Goal: Complete application form: Complete application form

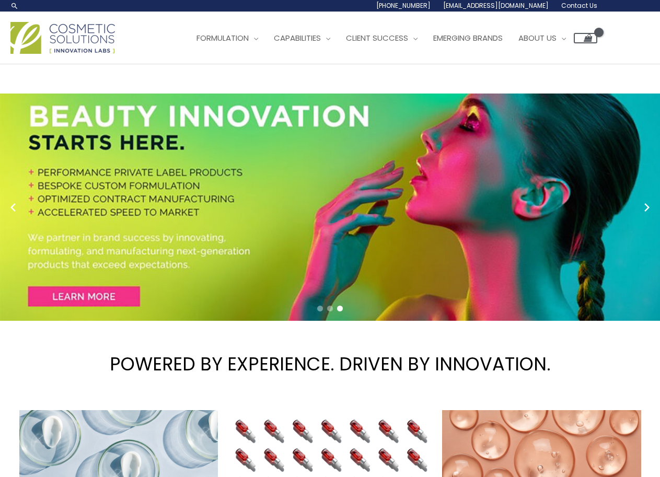
click at [585, 3] on span "Contact Us" at bounding box center [580, 5] width 36 height 9
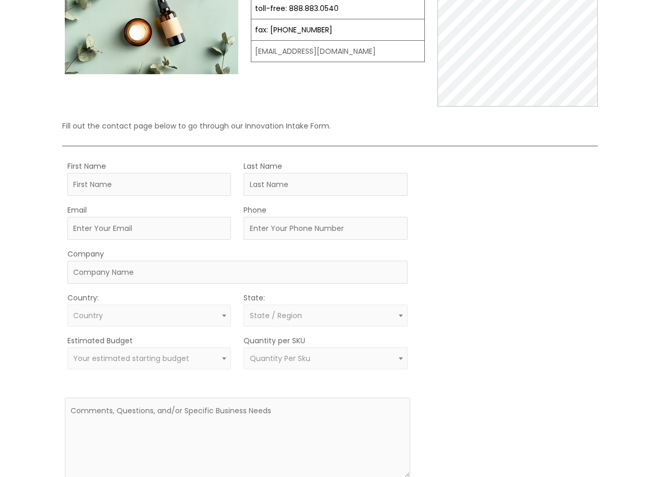
scroll to position [157, 0]
click at [171, 186] on input "First Name" at bounding box center [149, 183] width 164 height 23
type input "Barbara"
type input "King"
type input "barbarakingmkt@gmail.com"
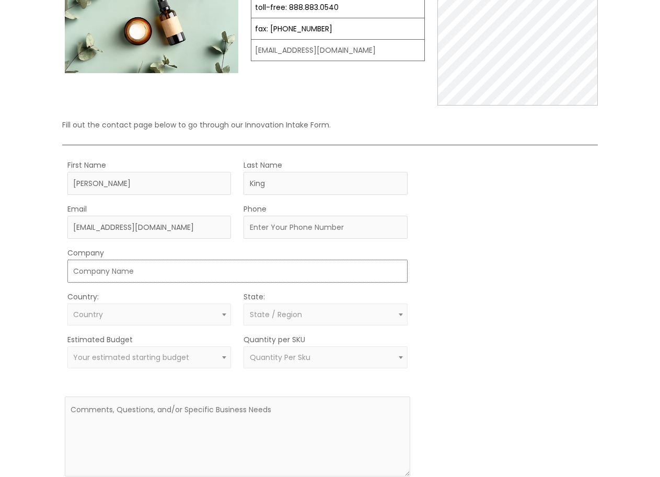
type input "-"
select select "United States"
select select
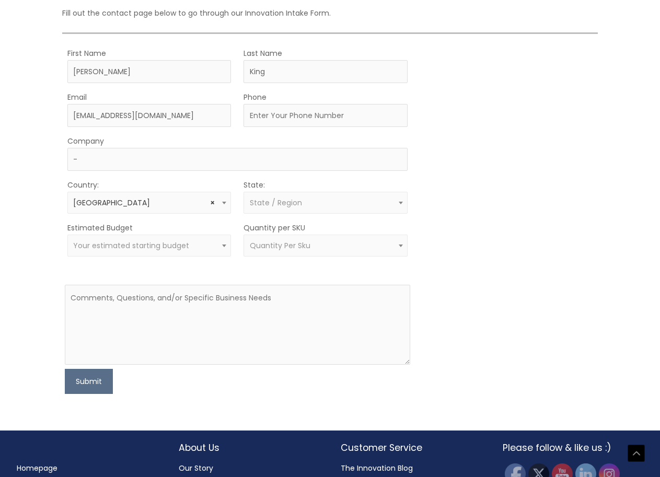
scroll to position [318, 0]
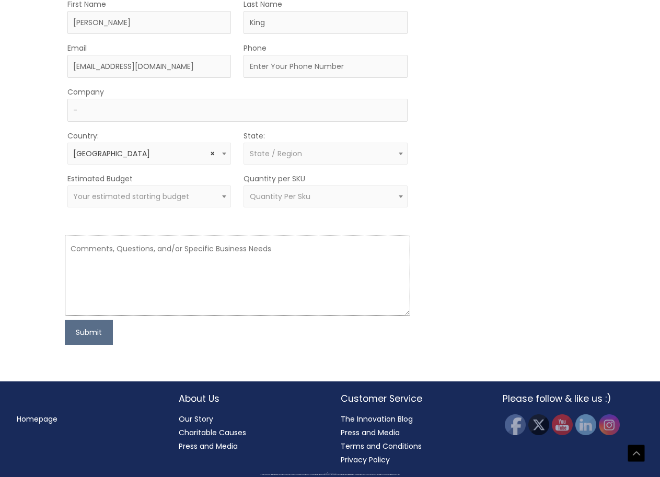
click at [178, 274] on textarea at bounding box center [238, 276] width 346 height 80
paste textarea "Hello, I would like to offer some suggestions for your website. No cost, no cat…"
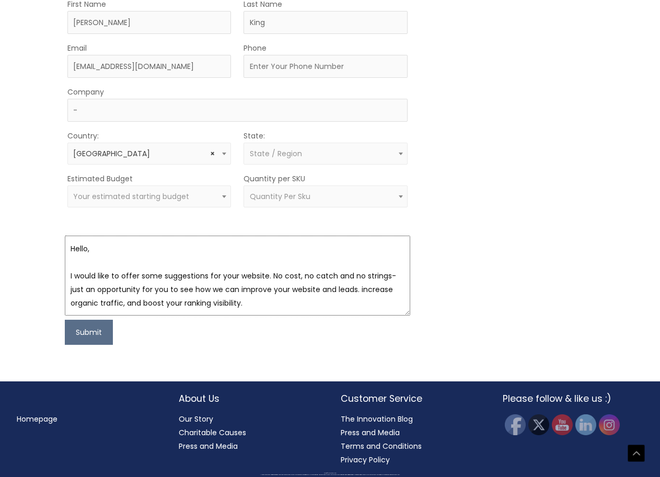
scroll to position [61, 0]
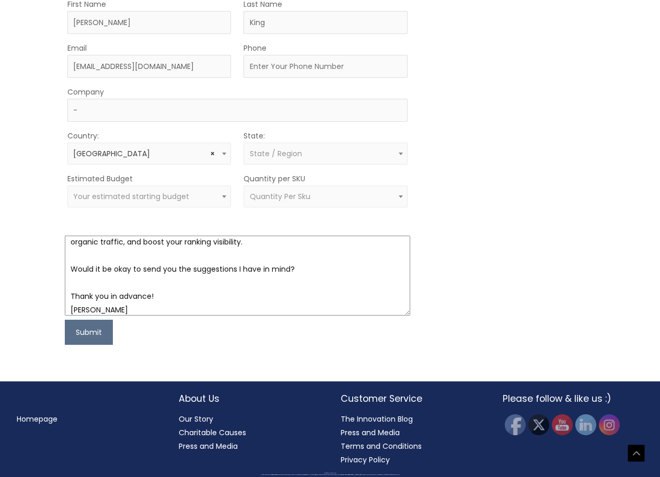
type textarea "Hello, I would like to offer some suggestions for your website. No cost, no cat…"
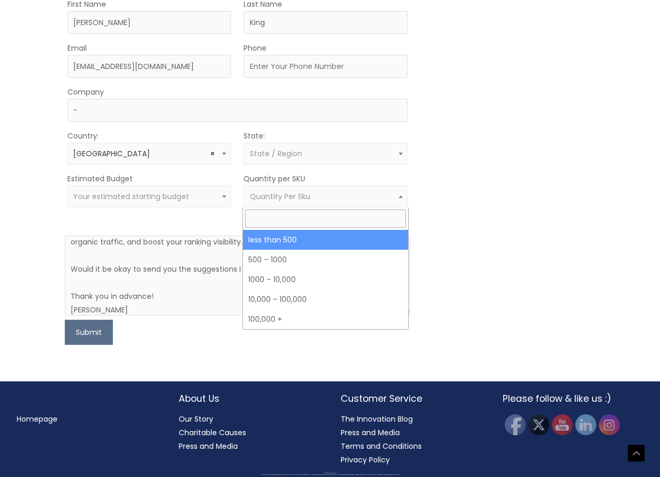
click at [318, 192] on span "Quantity Per Sku" at bounding box center [326, 197] width 152 height 10
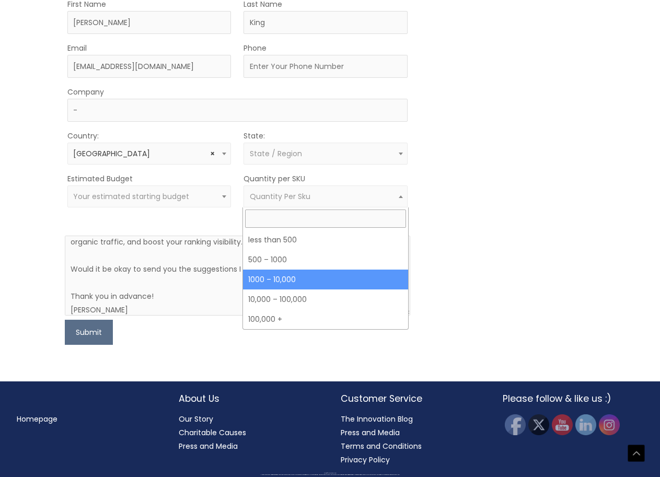
select select "4"
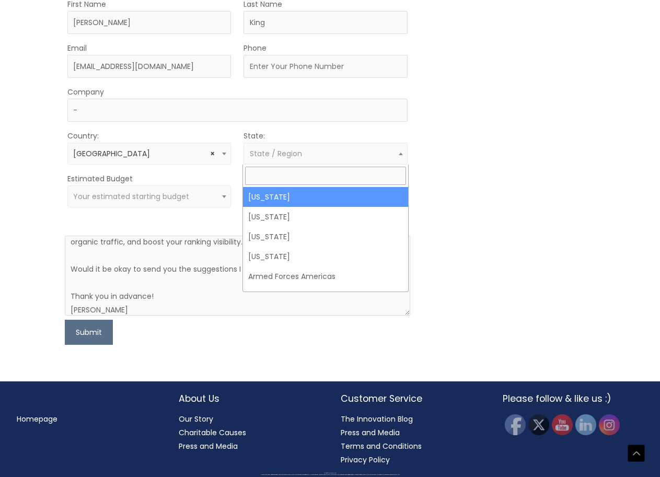
click at [311, 148] on span "State / Region" at bounding box center [326, 154] width 164 height 22
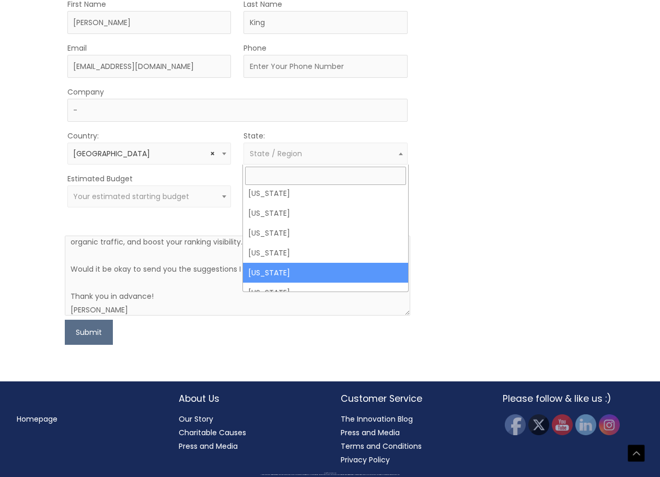
scroll to position [682, 0]
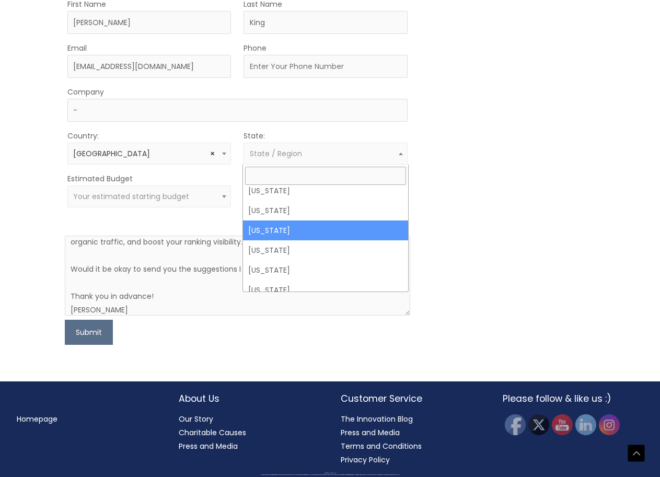
select select "New York"
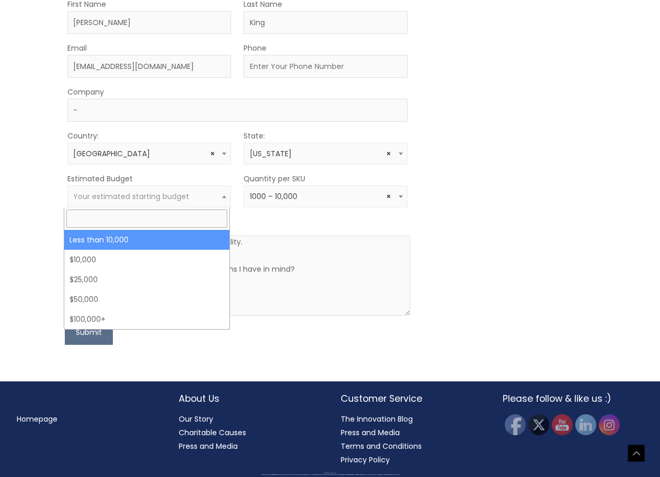
click at [196, 190] on span "Your estimated starting budget" at bounding box center [149, 197] width 164 height 22
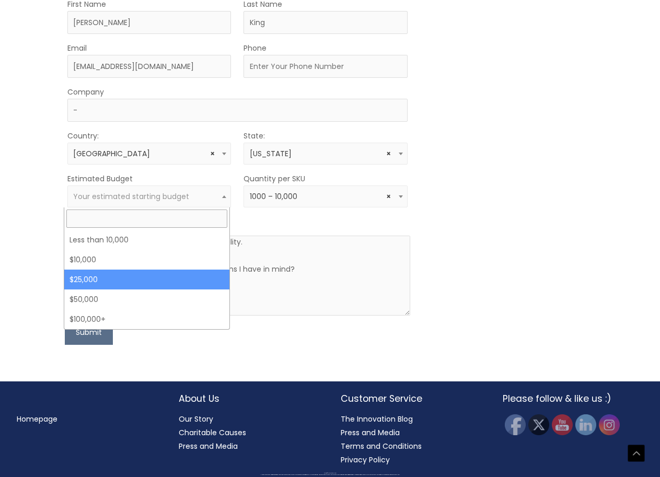
select select "25000"
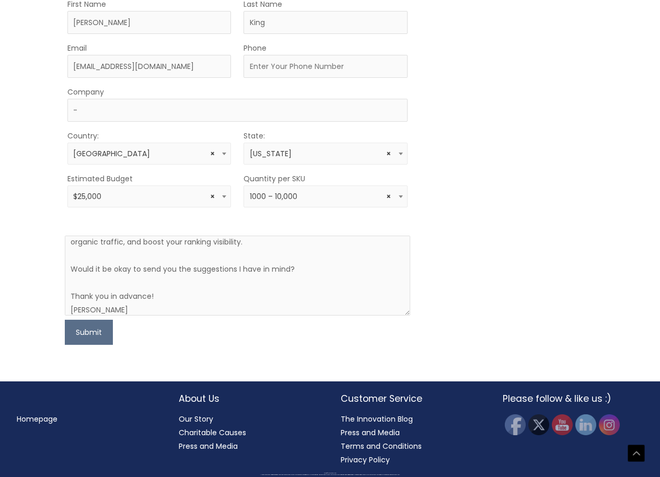
click at [168, 157] on span "× United States" at bounding box center [149, 154] width 152 height 10
click at [185, 319] on form "First Name Barbara Last Name King Email barbarakingmkt@gmail.com Phone Company …" at bounding box center [238, 171] width 346 height 348
click at [94, 329] on button "Submit" at bounding box center [89, 332] width 48 height 25
type input "-"
click at [84, 333] on button "Submit" at bounding box center [89, 332] width 48 height 25
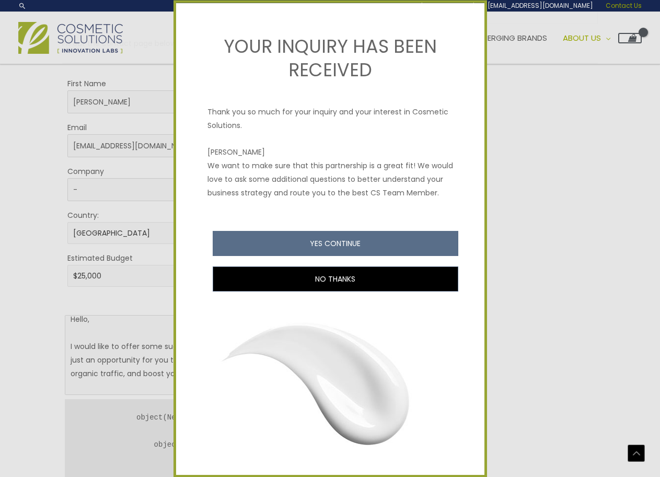
scroll to position [213, 0]
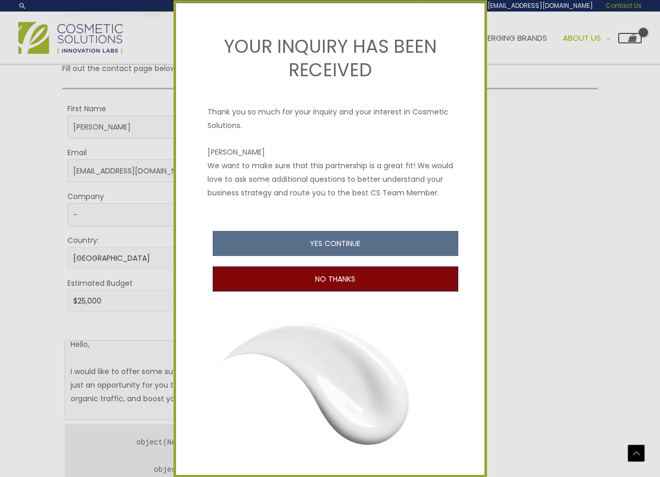
click at [408, 291] on button "NO THANKS" at bounding box center [336, 279] width 246 height 25
type button "no"
